Goal: Information Seeking & Learning: Learn about a topic

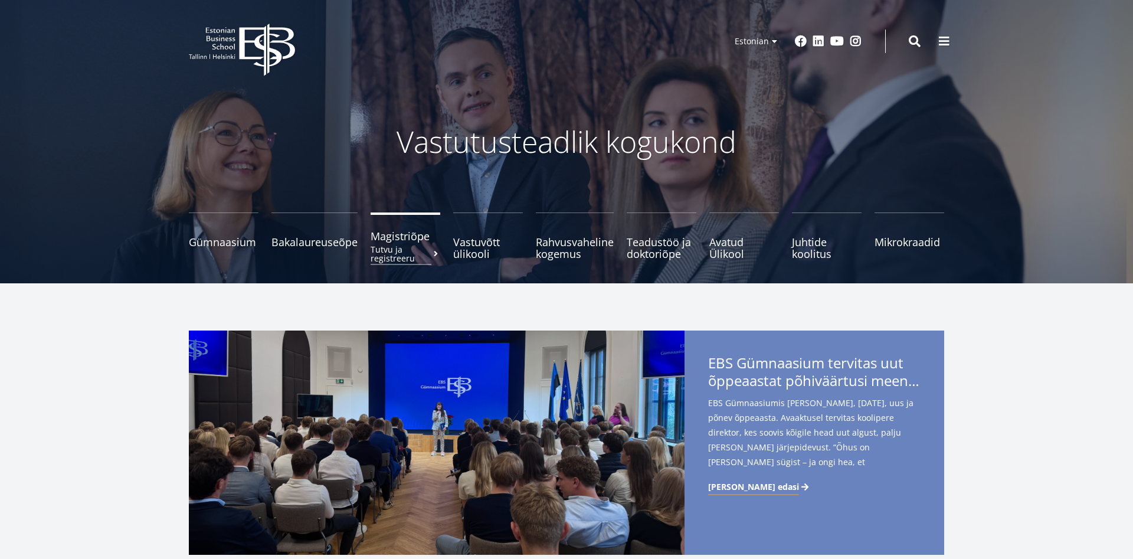
click at [398, 234] on span "Magistriõpe Tutvu ja registreeru" at bounding box center [405, 236] width 70 height 12
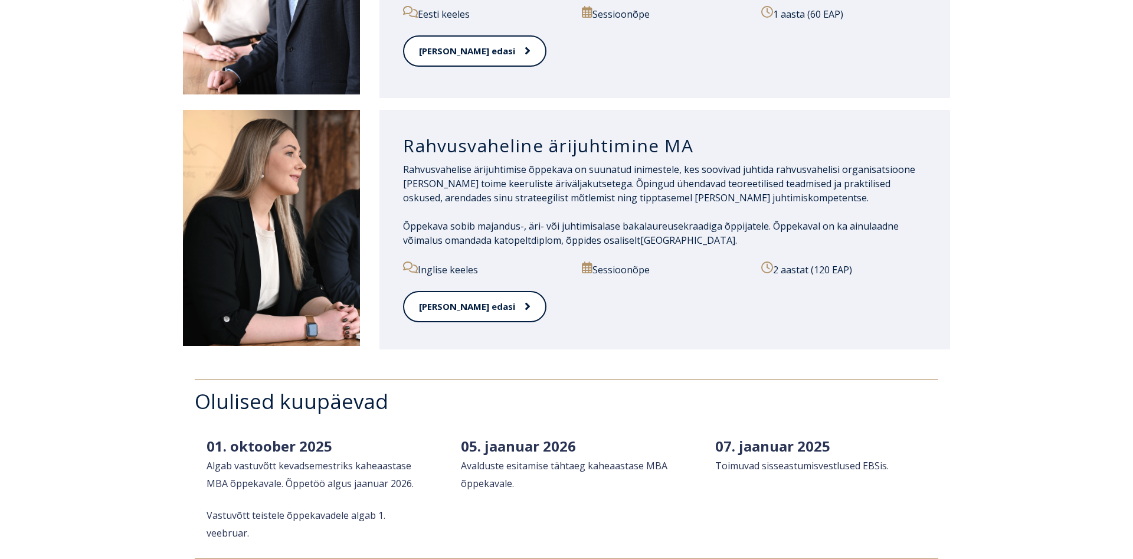
scroll to position [1143, 0]
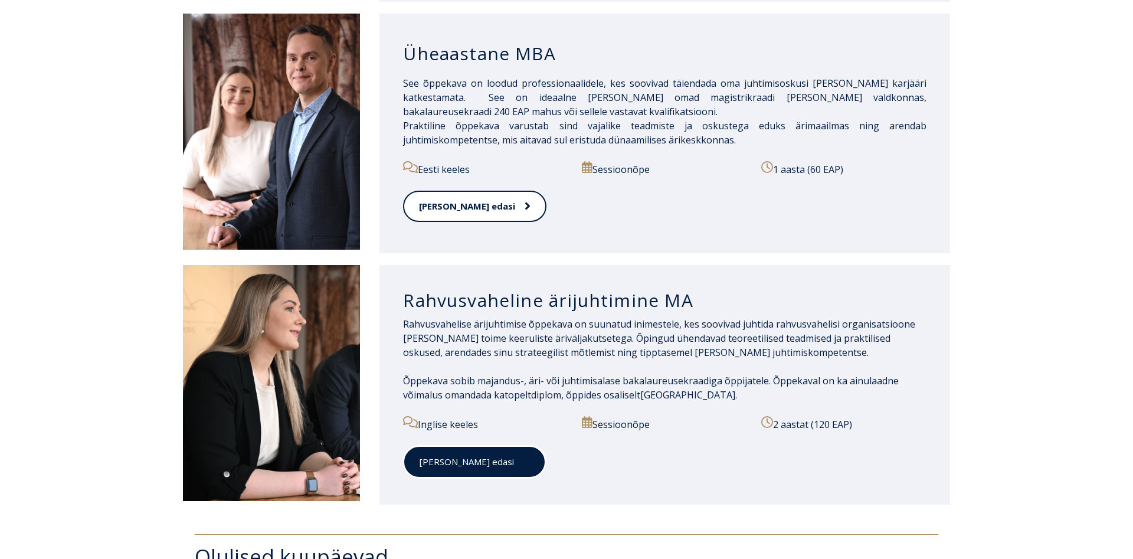
click at [523, 455] on icon at bounding box center [526, 461] width 6 height 12
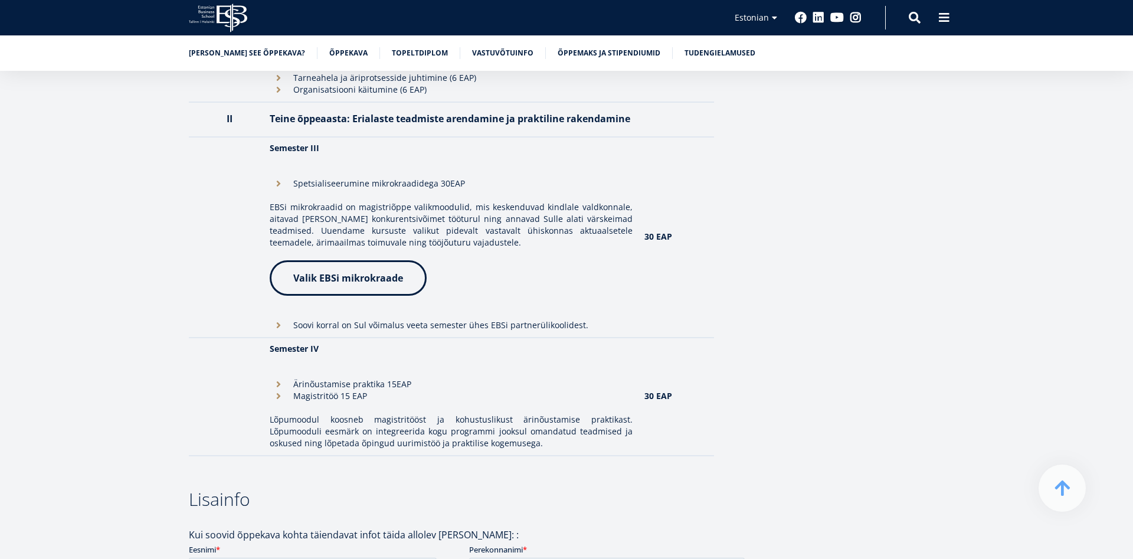
scroll to position [1324, 0]
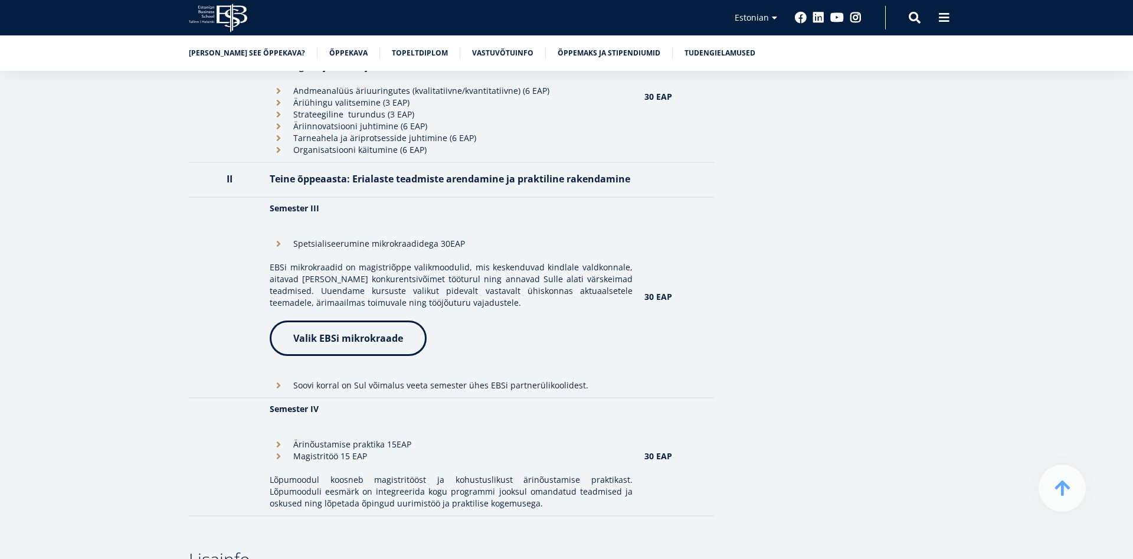
click at [329, 238] on li "Spetsialiseerumine mikrokraadidega 30EAP" at bounding box center [451, 244] width 362 height 12
click at [327, 318] on link "Valik EBSi mikrokraade" at bounding box center [348, 335] width 157 height 35
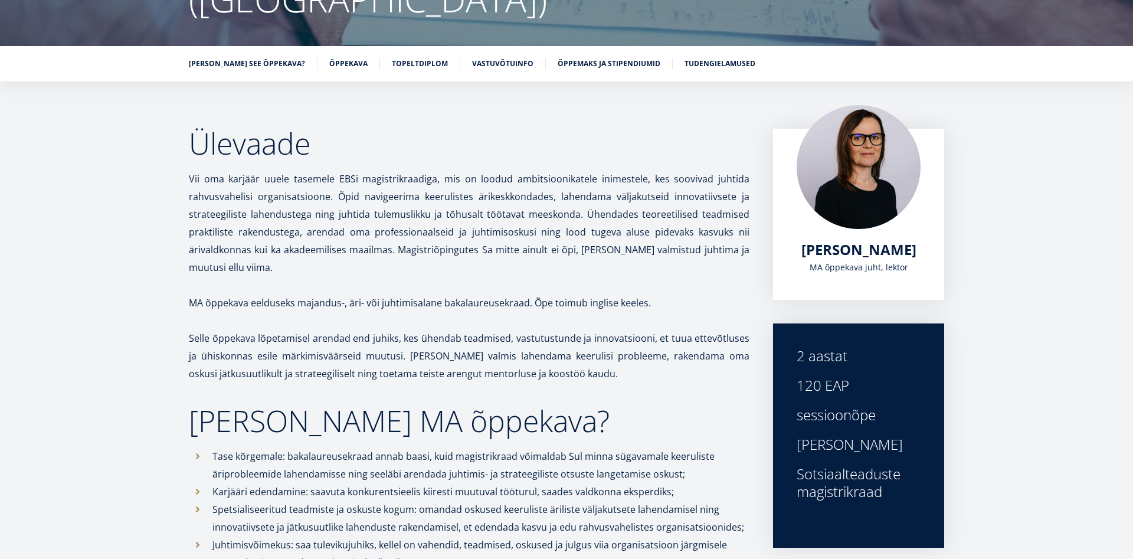
scroll to position [0, 0]
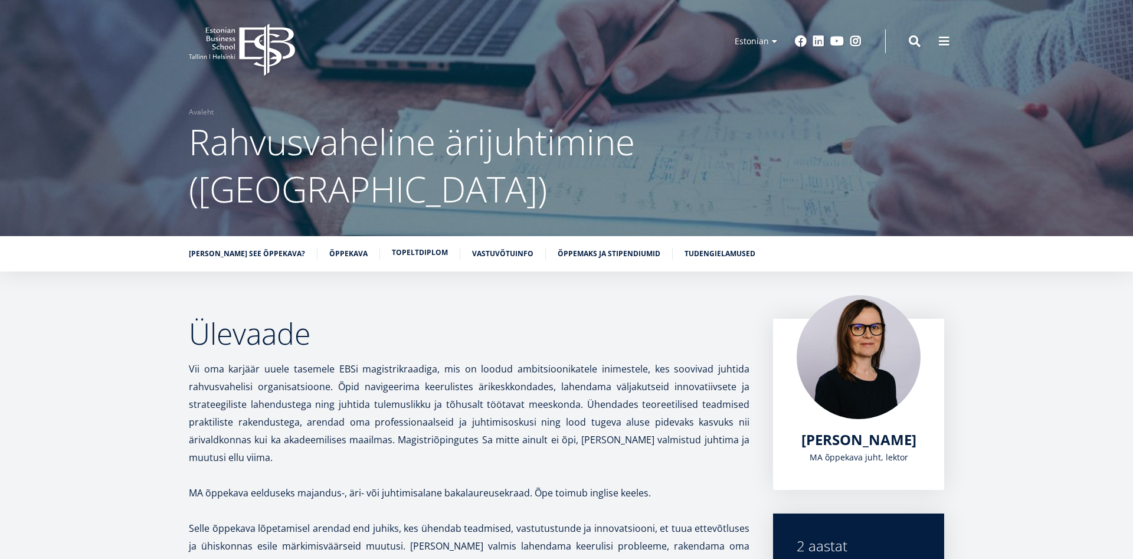
click at [411, 247] on link "Topeltdiplom" at bounding box center [420, 253] width 56 height 12
click at [227, 70] on icon "EBS Logo Created with Sketch." at bounding box center [242, 50] width 106 height 52
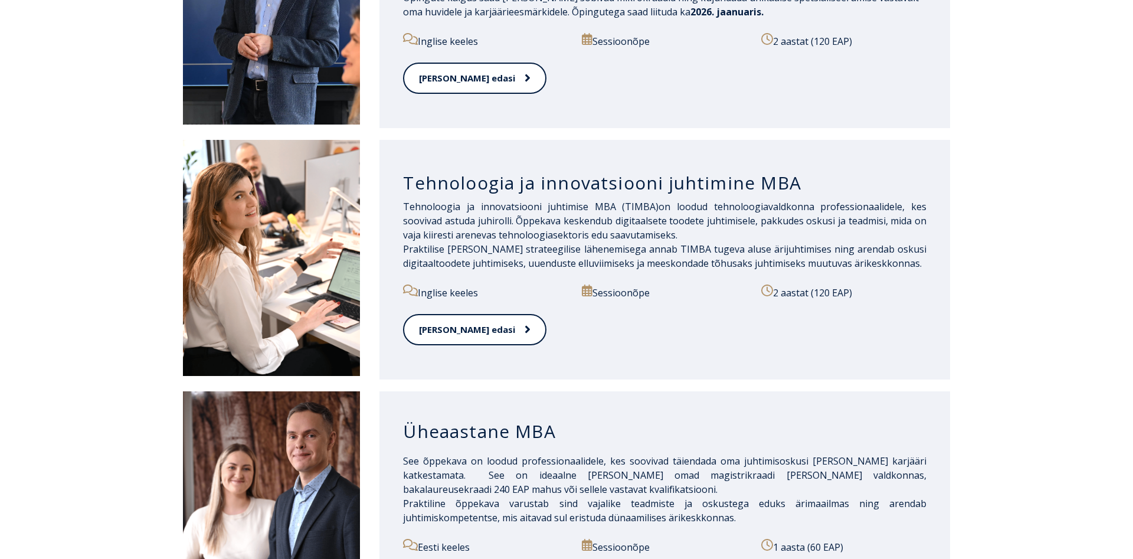
scroll to position [602, 0]
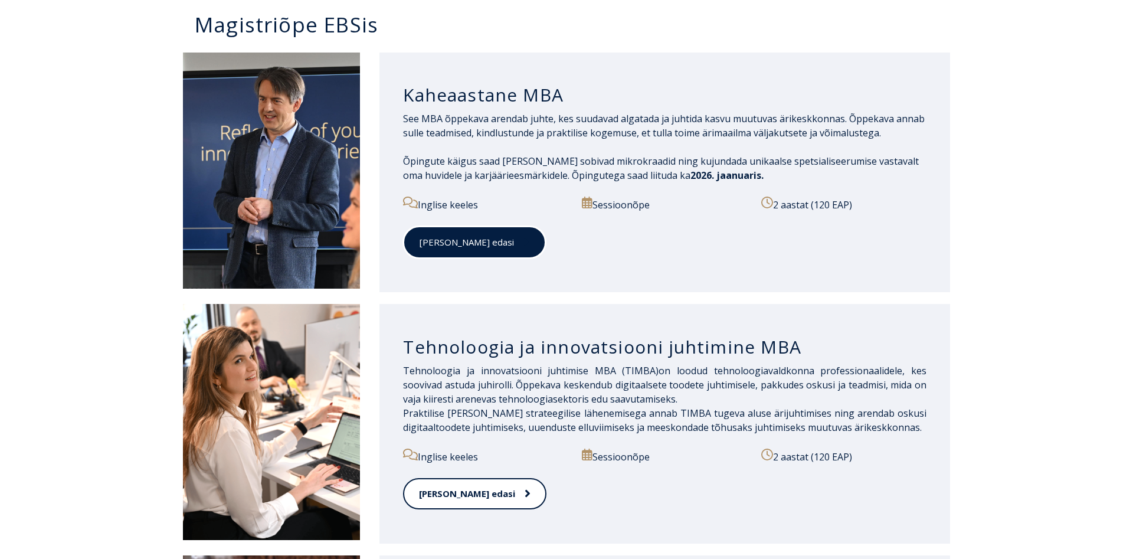
click at [457, 233] on link "Loe edasi" at bounding box center [474, 242] width 143 height 32
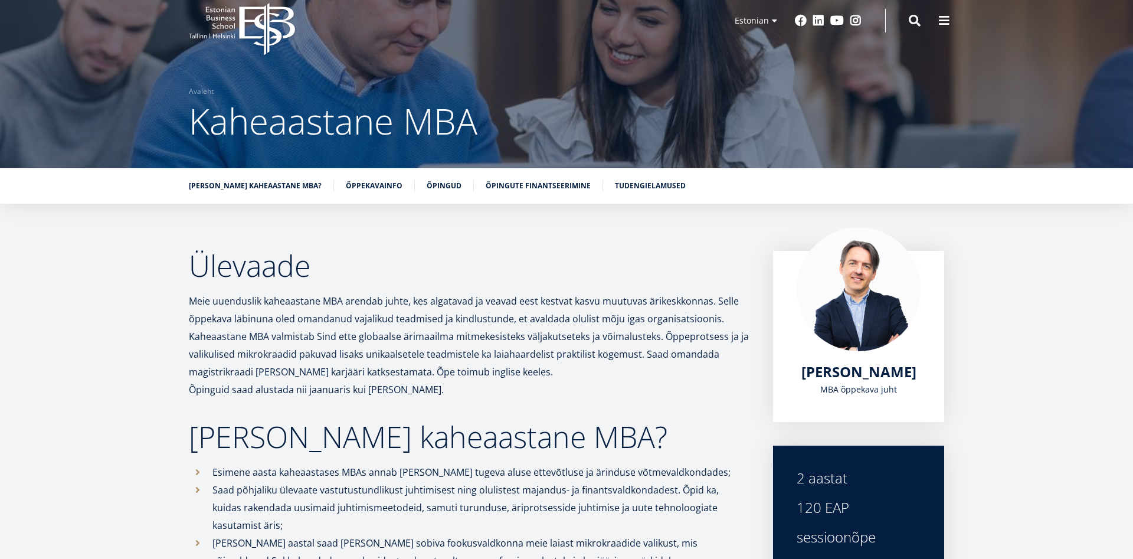
scroll to position [1, 0]
